Goal: Task Accomplishment & Management: Manage account settings

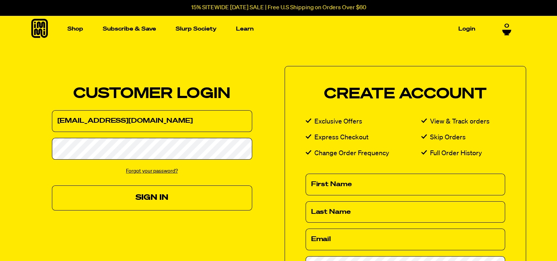
click at [151, 200] on button "Sign In" at bounding box center [152, 197] width 200 height 25
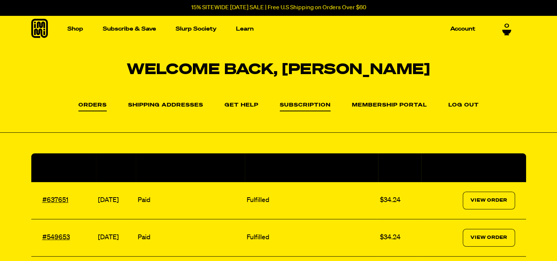
click at [306, 105] on link "Subscription" at bounding box center [305, 106] width 51 height 9
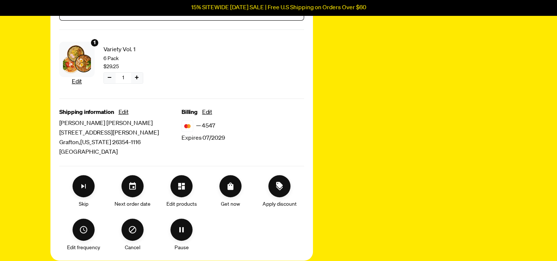
scroll to position [191, 0]
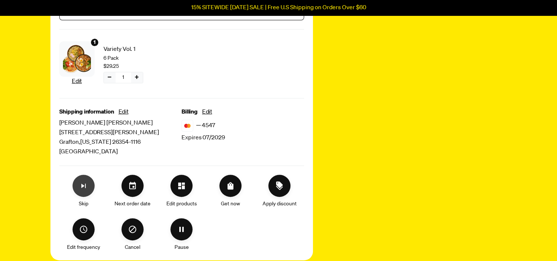
click at [84, 184] on icon "Skip subscription" at bounding box center [83, 185] width 9 height 9
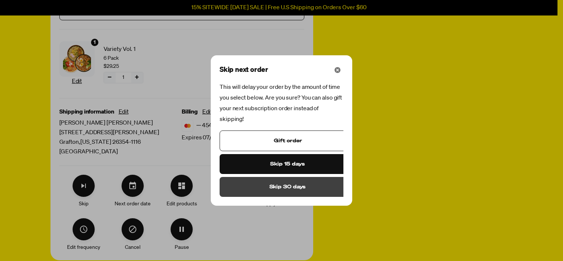
click at [290, 183] on span "Skip 30 days" at bounding box center [287, 187] width 36 height 8
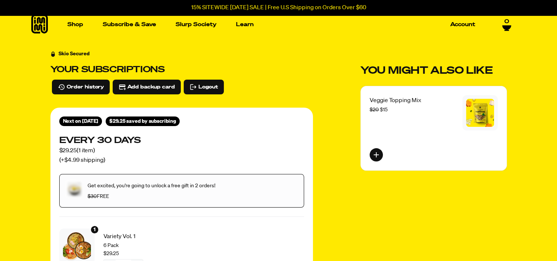
scroll to position [0, 0]
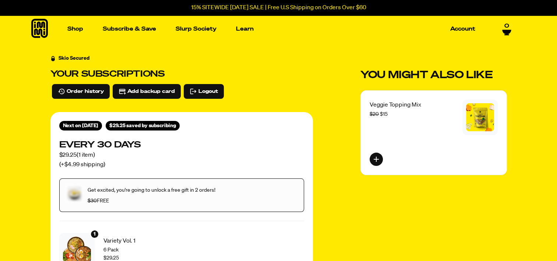
click at [507, 31] on icon at bounding box center [506, 32] width 9 height 4
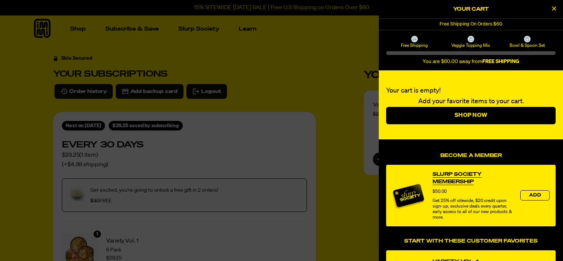
click at [552, 7] on icon "Close Cart" at bounding box center [554, 8] width 4 height 7
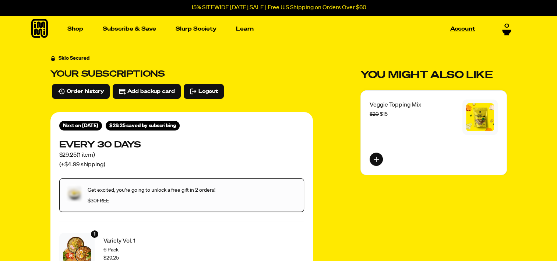
click at [463, 25] on link "Account" at bounding box center [462, 28] width 31 height 11
